Goal: Use online tool/utility

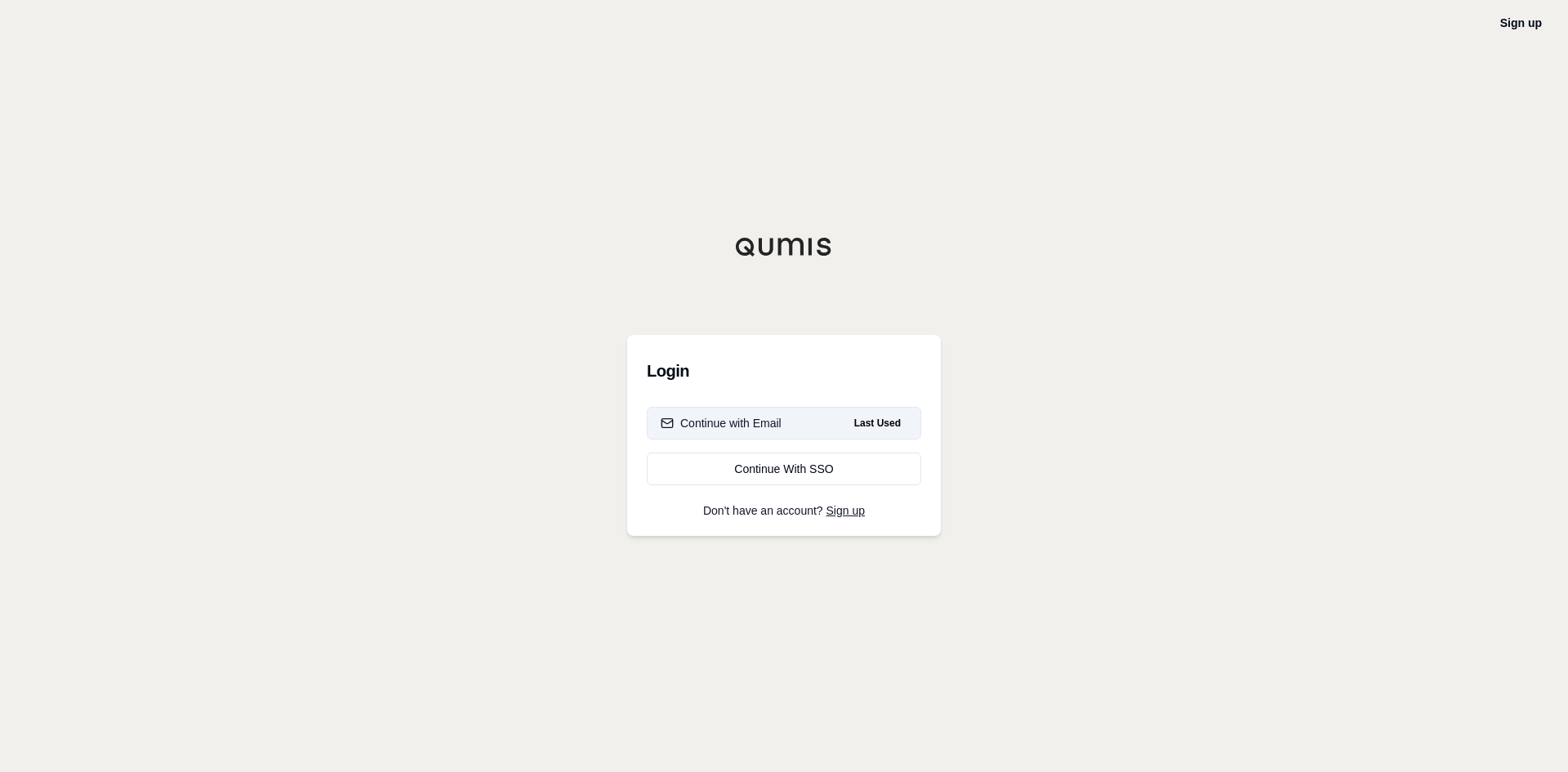
click at [809, 416] on button "Continue with Email Last Used" at bounding box center [784, 423] width 275 height 32
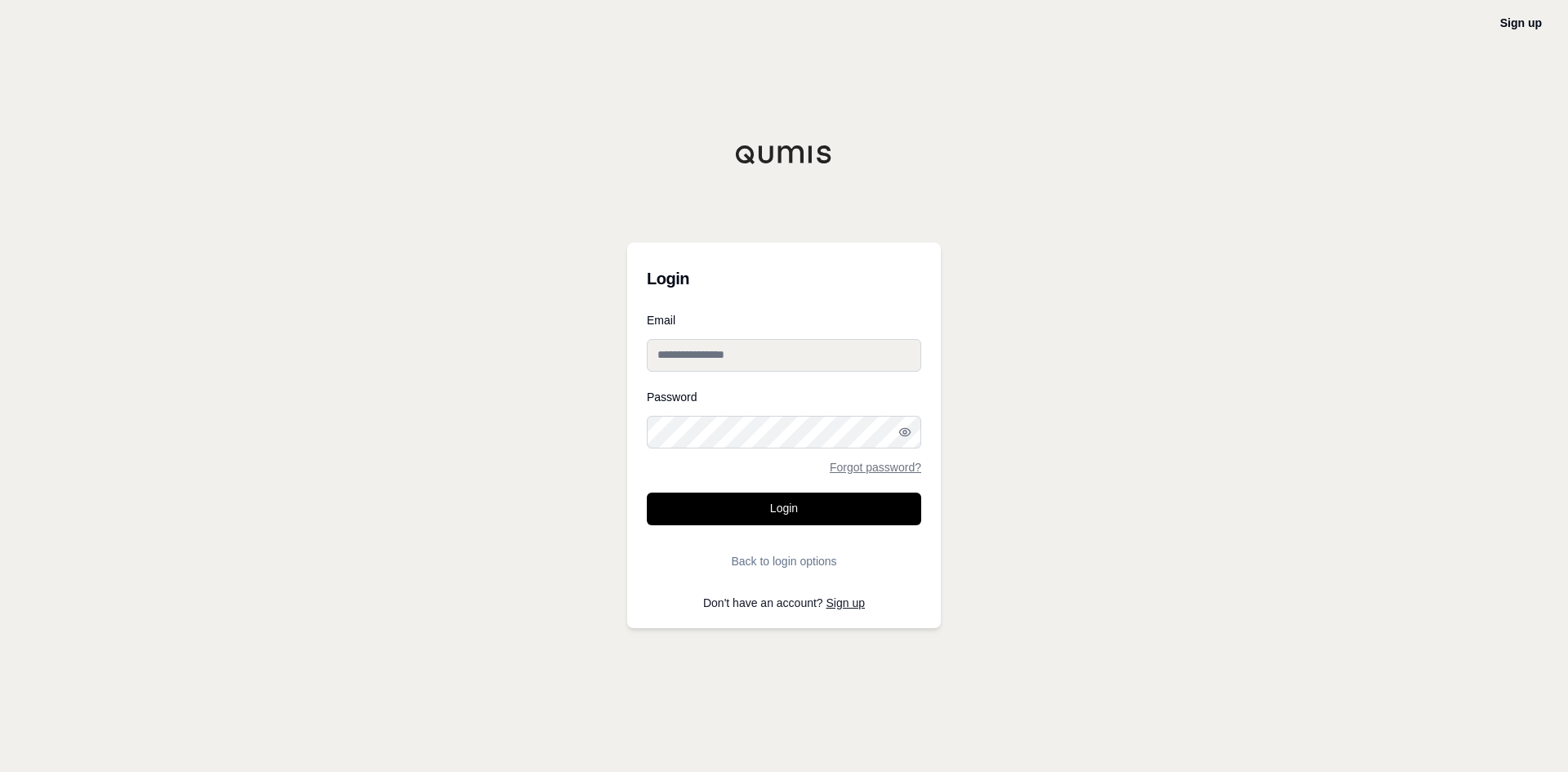
type input "**********"
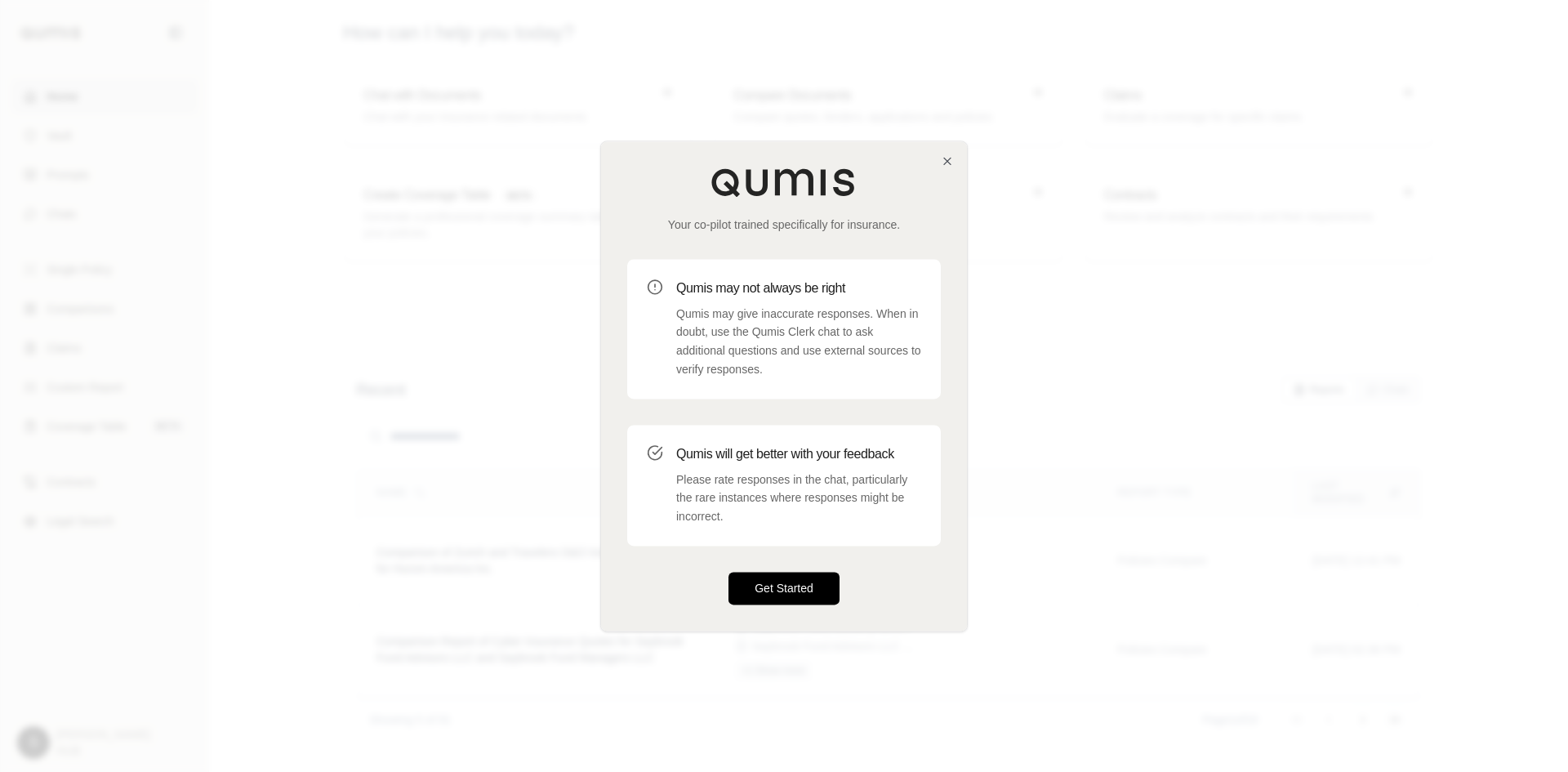
click at [776, 579] on button "Get Started" at bounding box center [784, 588] width 111 height 32
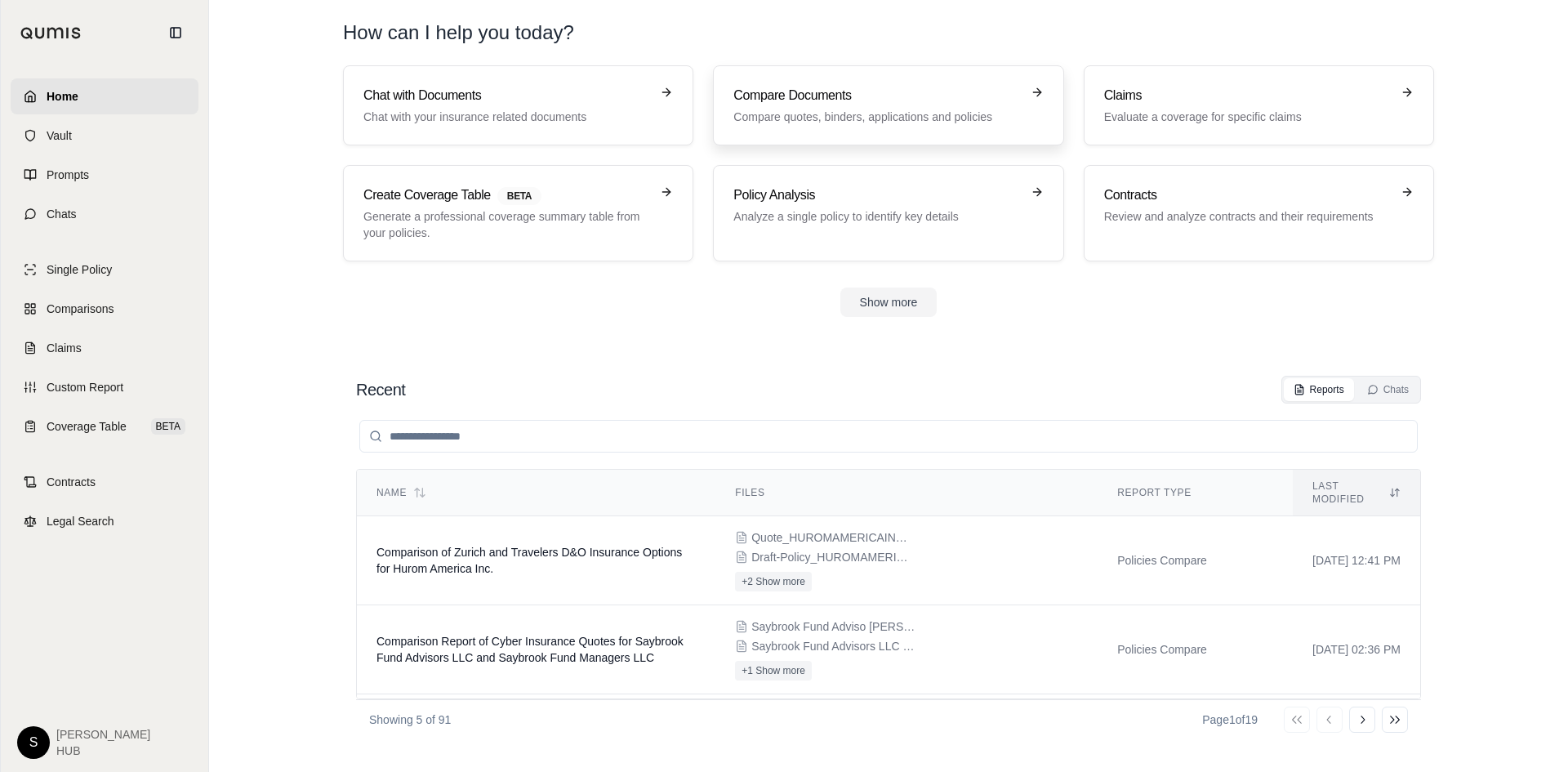
click at [865, 97] on h3 "Compare Documents" at bounding box center [877, 95] width 286 height 20
